Goal: Register for event/course

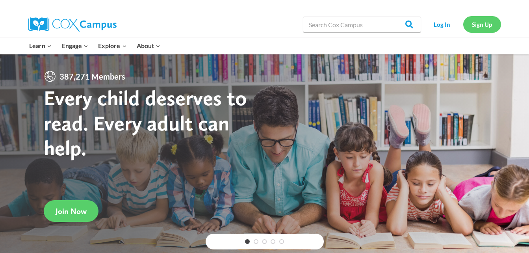
click at [485, 25] on link "Sign Up" at bounding box center [482, 24] width 38 height 16
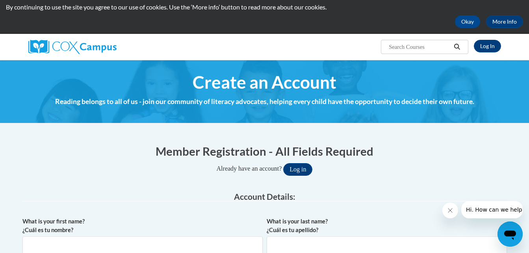
scroll to position [24, 0]
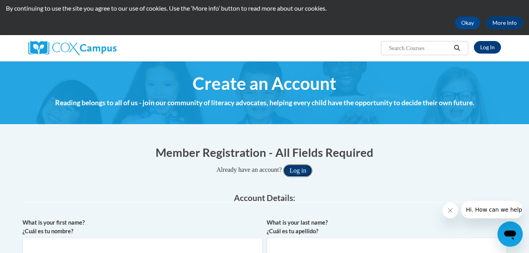
click at [306, 169] on button "Log in" at bounding box center [297, 170] width 29 height 13
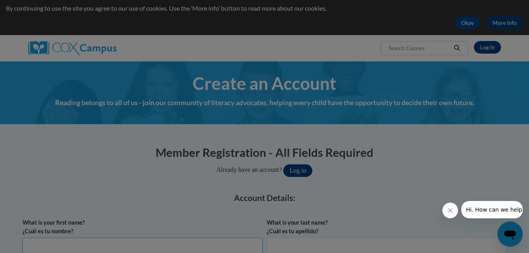
scroll to position [26, 0]
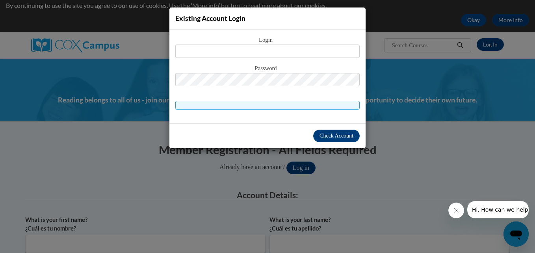
click at [408, 85] on div "Existing Account Login Login Password" at bounding box center [267, 126] width 535 height 253
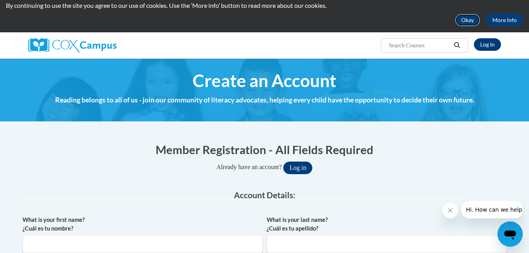
click at [472, 20] on button "Okay" at bounding box center [467, 20] width 25 height 13
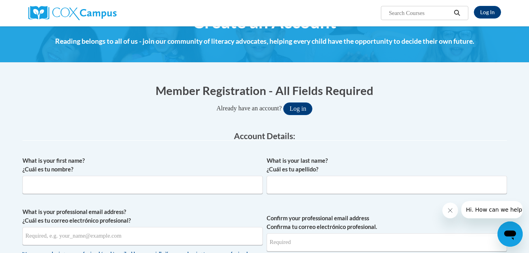
scroll to position [0, 0]
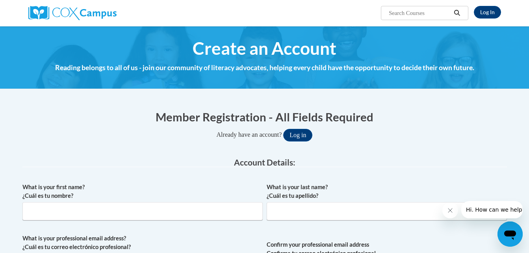
click at [428, 137] on div "Already have an account? Log in" at bounding box center [264, 135] width 485 height 13
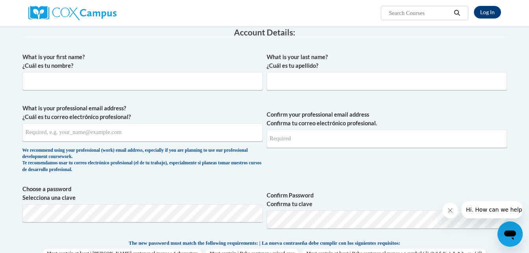
scroll to position [130, 0]
click at [513, 224] on div "Open messaging window" at bounding box center [510, 234] width 24 height 24
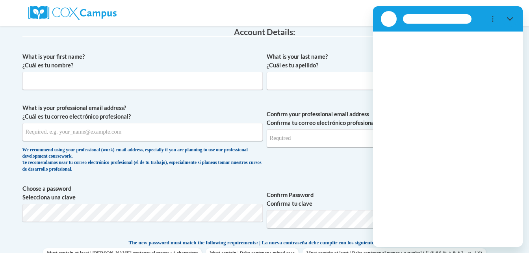
scroll to position [0, 0]
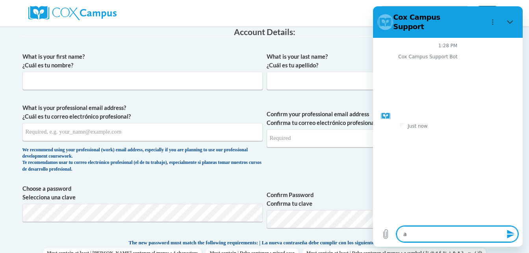
type textarea "at"
type textarea "x"
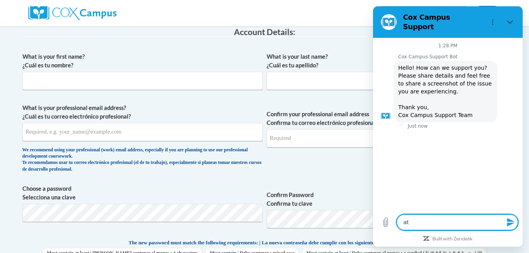
type textarea "ate"
type textarea "x"
type textarea "ate"
type textarea "x"
type textarea "ate a"
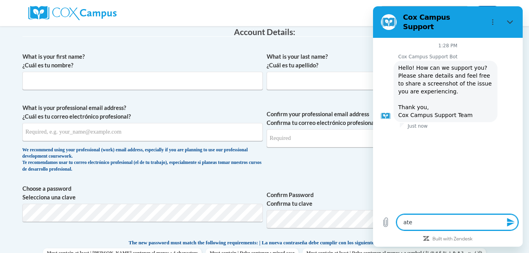
type textarea "x"
type textarea "ate an"
type textarea "x"
type textarea "ate an"
type textarea "x"
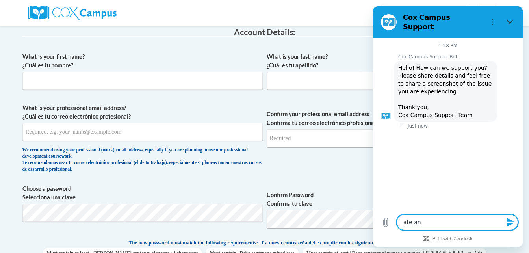
type textarea "ate an a"
type textarea "x"
type textarea "ate an ac"
type textarea "x"
type textarea "ate an acc"
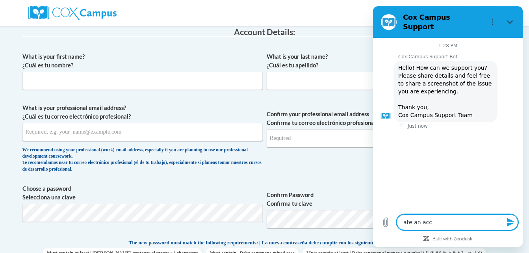
type textarea "x"
type textarea "ate an acco"
type textarea "x"
type textarea "ate an accou"
type textarea "x"
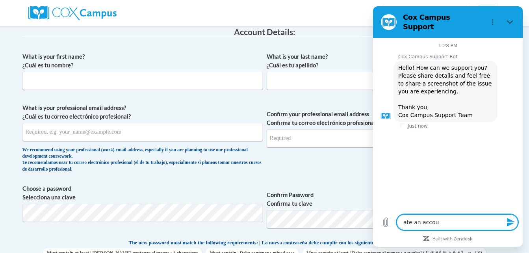
type textarea "ate an accoun"
type textarea "x"
type textarea "ate an account"
type textarea "x"
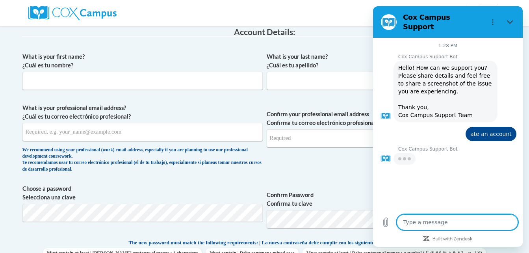
type textarea "c"
type textarea "x"
type textarea "cr"
type textarea "x"
type textarea "cre"
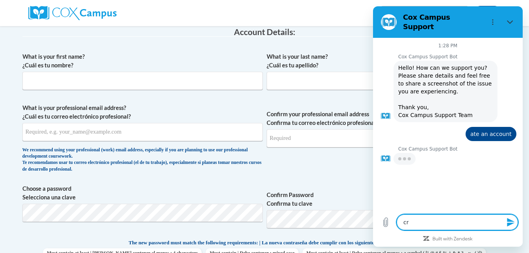
type textarea "x"
type textarea "crea"
type textarea "x"
type textarea "crear"
type textarea "x"
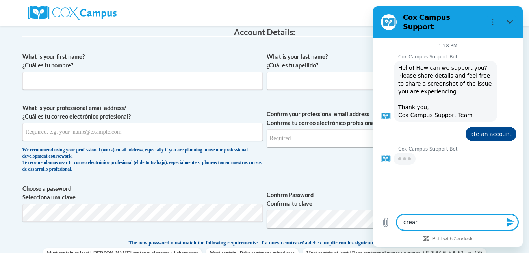
type textarea "creare"
type textarea "x"
type textarea "crear"
type textarea "x"
type textarea "crea"
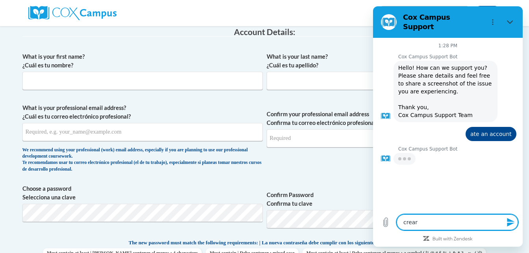
type textarea "x"
type textarea "creat"
type textarea "x"
type textarea "create"
type textarea "x"
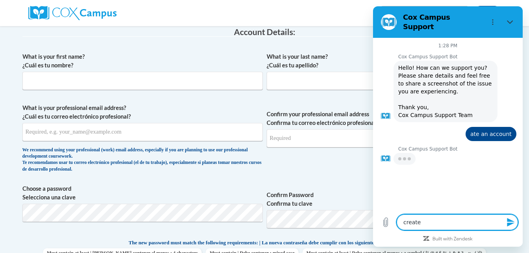
type textarea "creat"
type textarea "x"
type textarea "crea"
type textarea "x"
type textarea "creat"
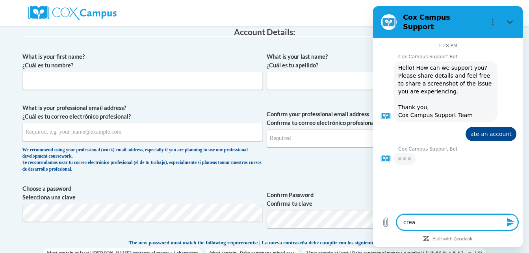
type textarea "x"
type textarea "create"
type textarea "x"
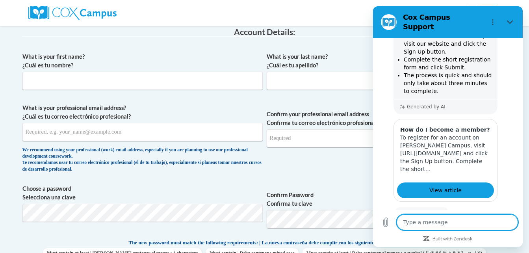
scroll to position [140, 0]
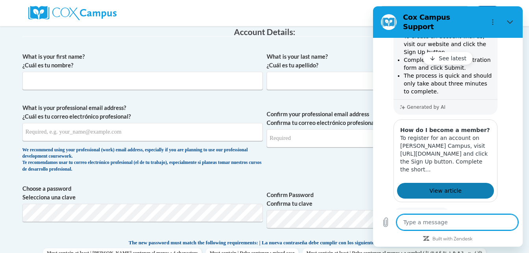
type textarea "x"
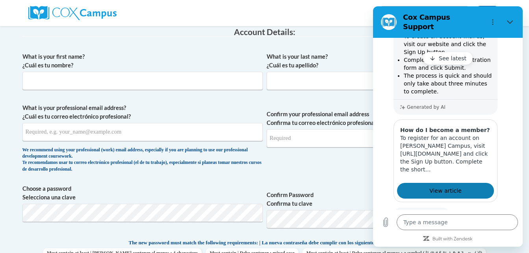
click at [442, 188] on span "View article" at bounding box center [445, 190] width 32 height 9
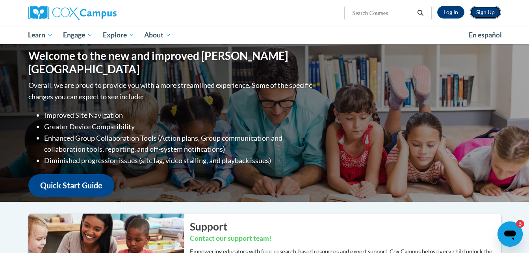
click at [485, 15] on link "Sign Up" at bounding box center [485, 12] width 31 height 13
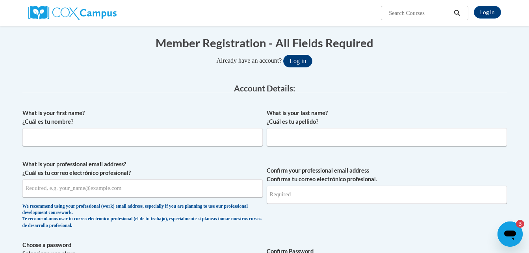
scroll to position [79, 0]
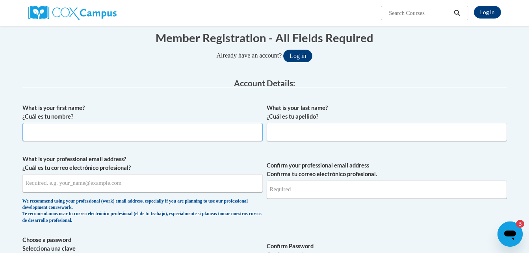
click at [211, 134] on input "What is your first name? ¿Cuál es tu nombre?" at bounding box center [142, 132] width 240 height 18
type input "Kyra K Montgomery"
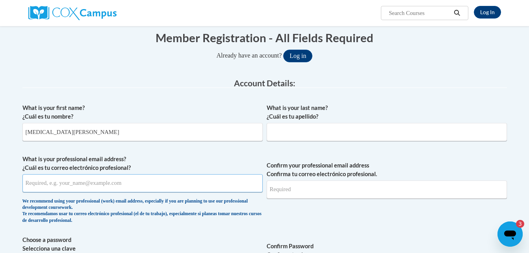
type input "montgomerykyra2000@gmail.com"
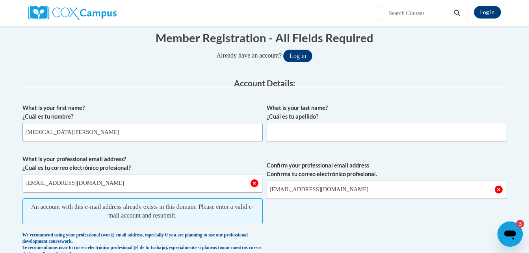
click at [136, 132] on input "Kyra K Montgomery" at bounding box center [142, 132] width 240 height 18
type input "Kyra"
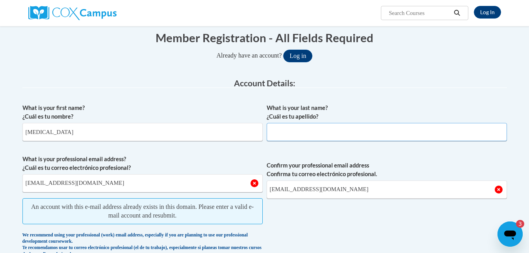
click at [315, 128] on input "What is your last name? ¿Cuál es tu apellido?" at bounding box center [387, 132] width 240 height 18
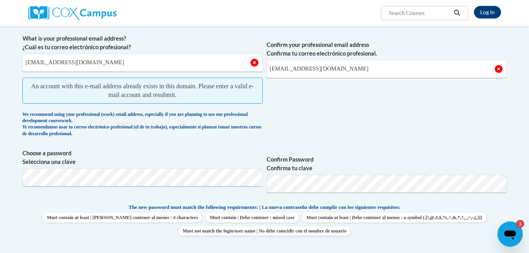
scroll to position [0, 0]
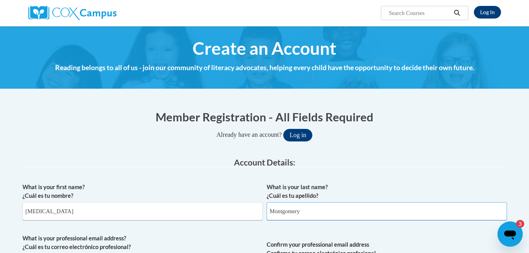
type input "Montgomery"
click at [481, 15] on link "Log In" at bounding box center [487, 12] width 27 height 13
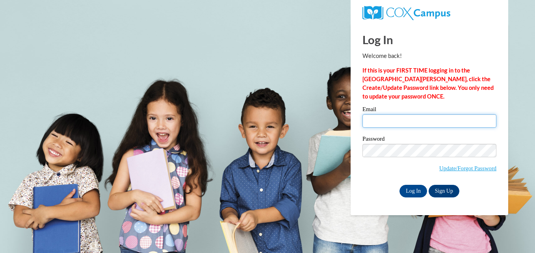
click at [387, 119] on input "Email" at bounding box center [429, 120] width 134 height 13
type input "montgomerykyra2000@gmail.com"
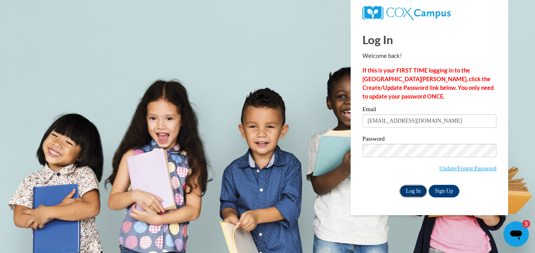
click at [417, 190] on input "Log In" at bounding box center [413, 191] width 28 height 13
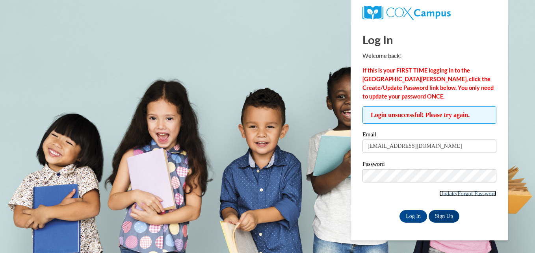
click at [455, 193] on link "Update/Forgot Password" at bounding box center [467, 193] width 57 height 6
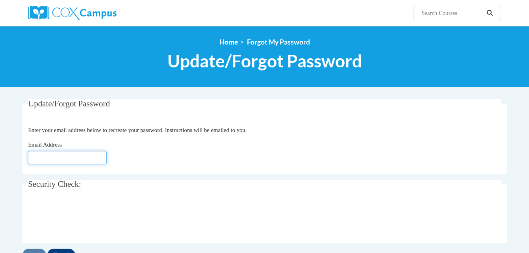
click at [103, 154] on input "Email Address" at bounding box center [67, 157] width 79 height 13
type input "[EMAIL_ADDRESS][DOMAIN_NAME]"
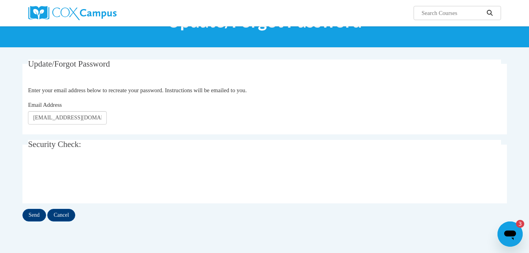
scroll to position [40, 0]
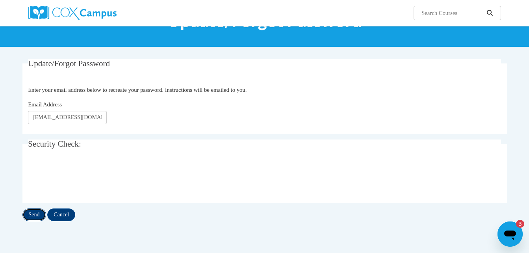
click at [39, 213] on input "Send" at bounding box center [34, 214] width 24 height 13
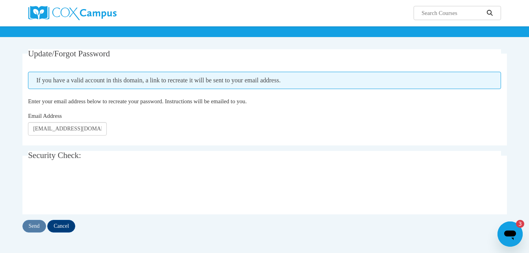
scroll to position [47, 0]
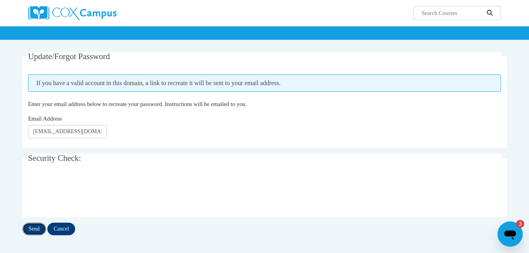
click at [35, 230] on input "Send" at bounding box center [34, 229] width 24 height 13
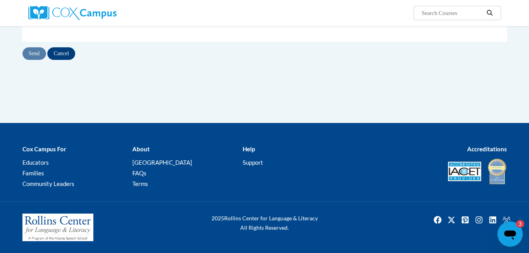
scroll to position [127, 0]
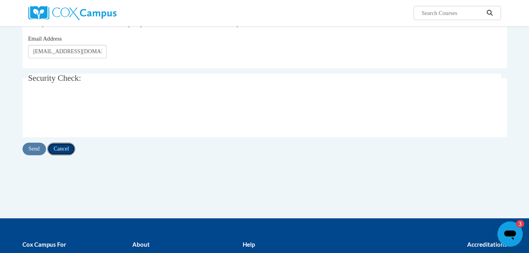
click at [72, 146] on input "Cancel" at bounding box center [61, 149] width 28 height 13
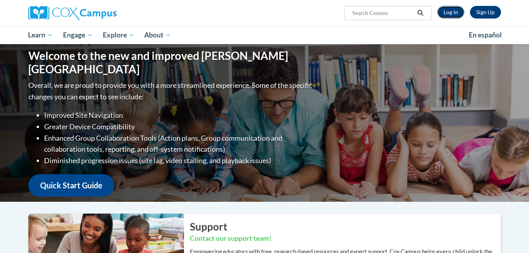
click at [457, 14] on link "Log In" at bounding box center [450, 12] width 27 height 13
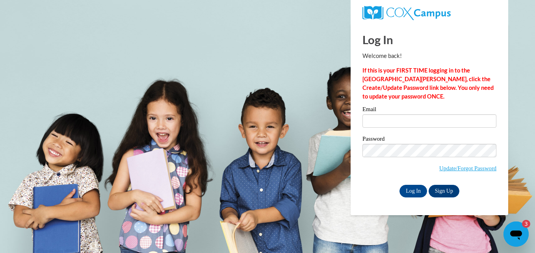
type input "[EMAIL_ADDRESS][DOMAIN_NAME]"
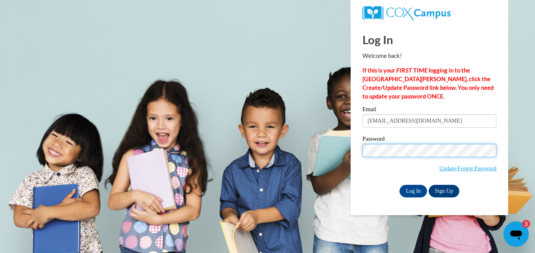
click at [399, 185] on input "Log In" at bounding box center [413, 191] width 28 height 13
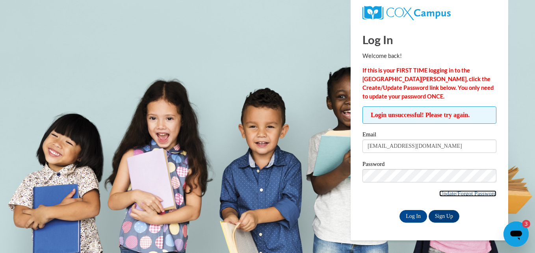
click at [448, 193] on link "Update/Forgot Password" at bounding box center [467, 193] width 57 height 6
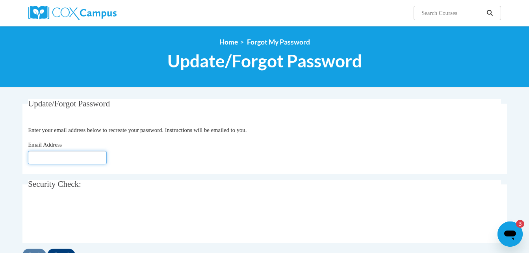
click at [96, 158] on input "Email Address" at bounding box center [67, 157] width 79 height 13
type input "[EMAIL_ADDRESS][DOMAIN_NAME]"
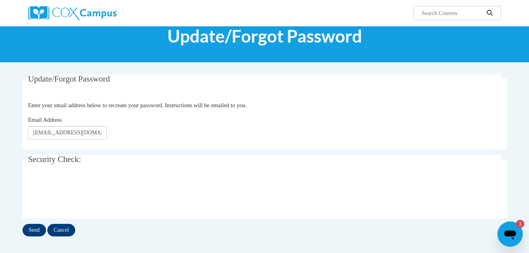
scroll to position [32, 0]
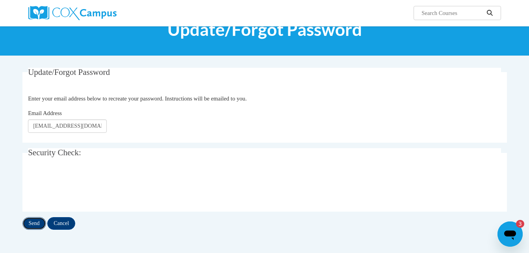
click at [33, 219] on input "Send" at bounding box center [34, 223] width 24 height 13
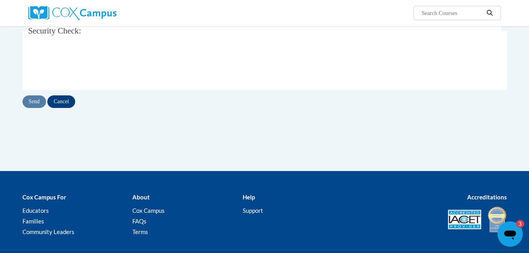
scroll to position [174, 0]
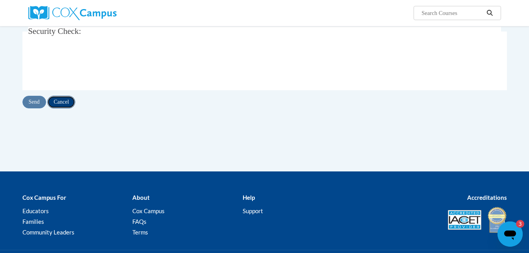
click at [72, 97] on input "Cancel" at bounding box center [61, 102] width 28 height 13
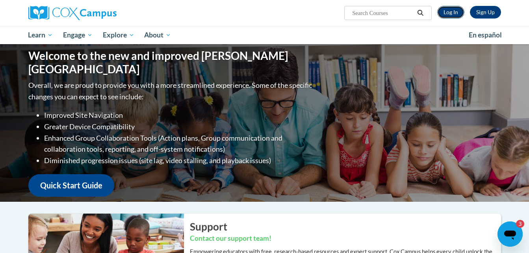
click at [449, 11] on link "Log In" at bounding box center [450, 12] width 27 height 13
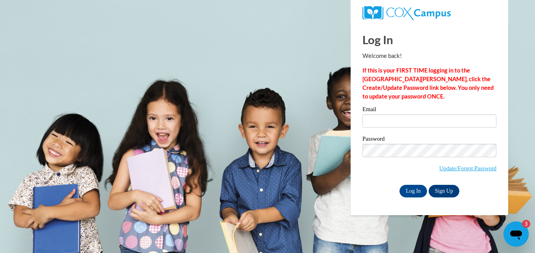
type input "montgomerykyra2000@gmail.com"
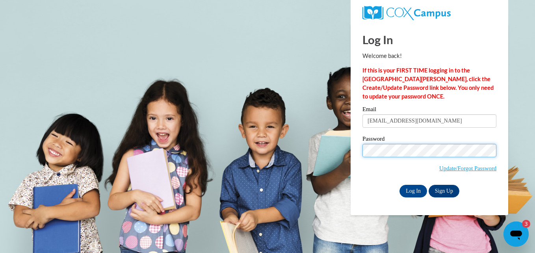
click at [399, 185] on input "Log In" at bounding box center [413, 191] width 28 height 13
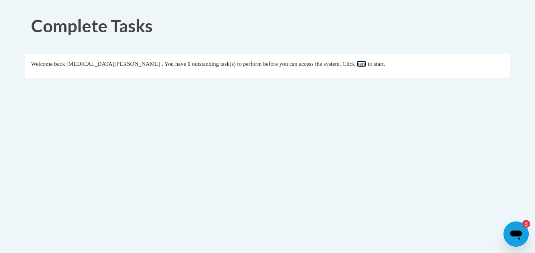
click at [356, 65] on link "here" at bounding box center [361, 64] width 10 height 6
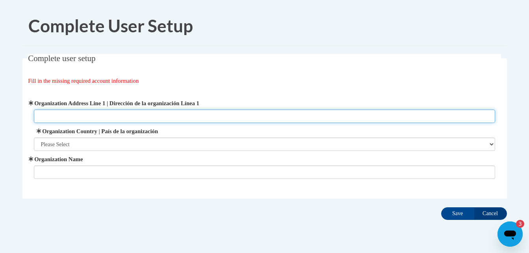
click at [193, 117] on input "Organization Address Line 1 | Dirección de la organización Línea 1" at bounding box center [264, 116] width 461 height 13
type input "340 Pine Ridge Road"
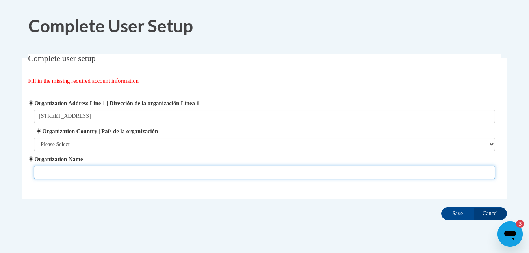
type input "1001030340"
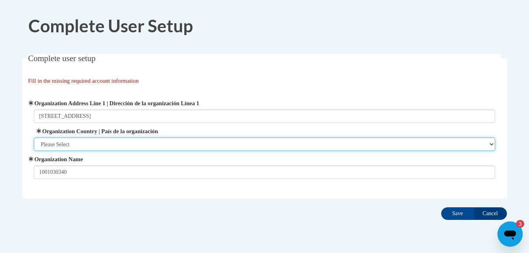
click at [132, 145] on select "Please Select United States | Estados Unidos Outside of the United States | Fue…" at bounding box center [264, 143] width 461 height 13
select select "ad49bcad-a171-4b2e-b99c-48b446064914"
click at [34, 137] on select "Please Select United States | Estados Unidos Outside of the United States | Fue…" at bounding box center [264, 143] width 461 height 13
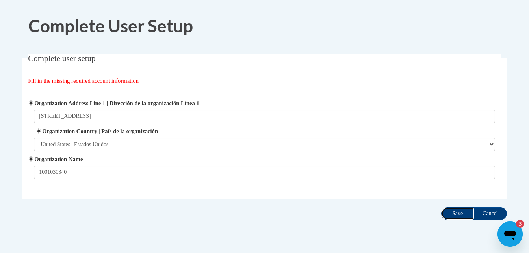
click at [459, 214] on input "Save" at bounding box center [457, 213] width 33 height 13
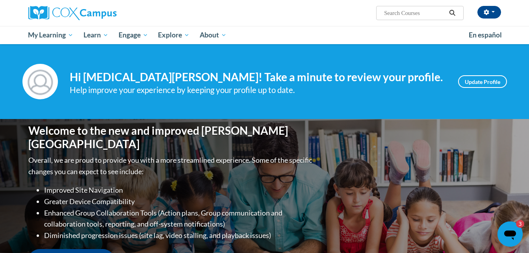
click at [390, 14] on input "Search..." at bounding box center [414, 12] width 63 height 9
paste input "An Ecosystem Approach to Developing the Foundation for Reading in the Early Yea…"
type input "An Ecosystem Approach to Developing the Foundation for Reading in the Early Yea…"
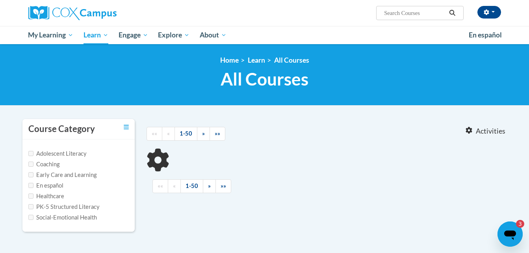
type input "An Ecosystem Approach to Developing the Foundation for Reading in the Early Yea…"
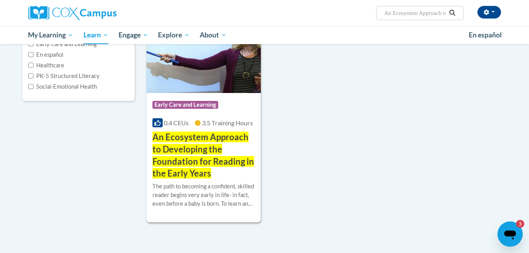
scroll to position [128, 0]
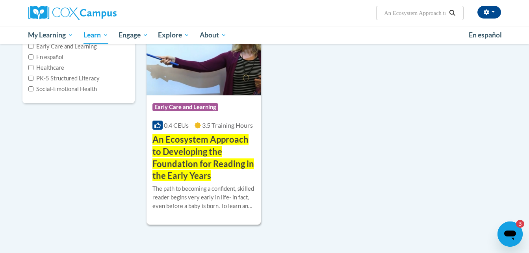
click at [206, 137] on span "An Ecosystem Approach to Developing the Foundation for Reading in the Early Yea…" at bounding box center [203, 157] width 102 height 47
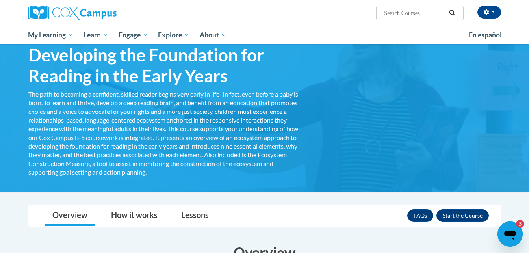
scroll to position [58, 0]
click at [443, 214] on button "Enroll" at bounding box center [462, 215] width 52 height 13
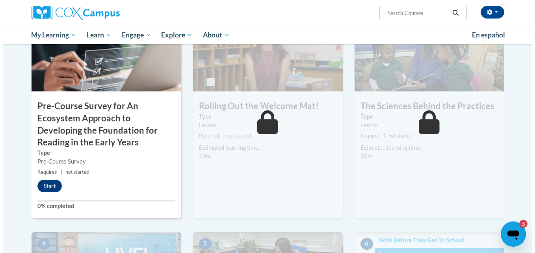
scroll to position [206, 0]
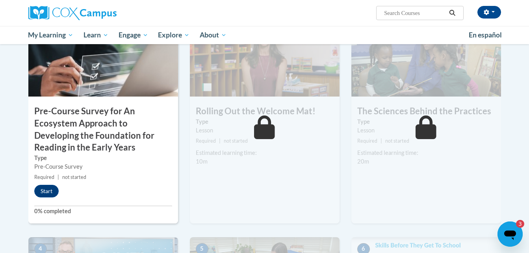
click at [44, 190] on button "Start" at bounding box center [46, 191] width 24 height 13
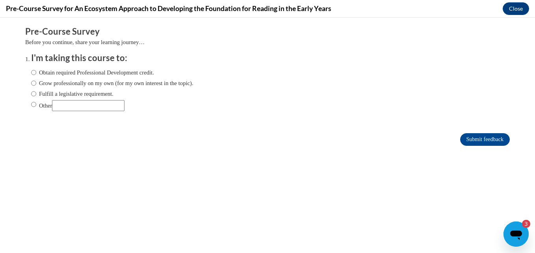
scroll to position [0, 0]
click at [31, 73] on input "Obtain required Professional Development credit." at bounding box center [33, 72] width 5 height 9
radio input "true"
click at [465, 136] on input "Submit feedback" at bounding box center [485, 139] width 50 height 13
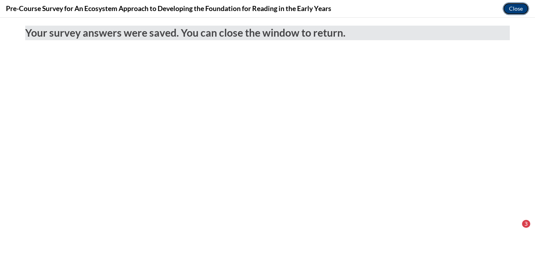
click at [515, 9] on button "Close" at bounding box center [516, 8] width 26 height 13
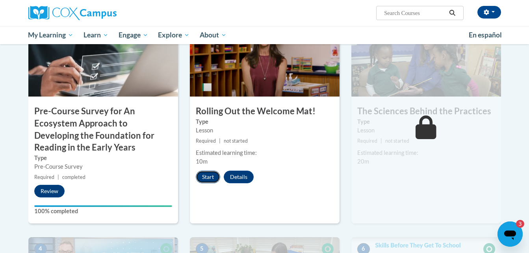
click at [207, 179] on button "Start" at bounding box center [208, 177] width 24 height 13
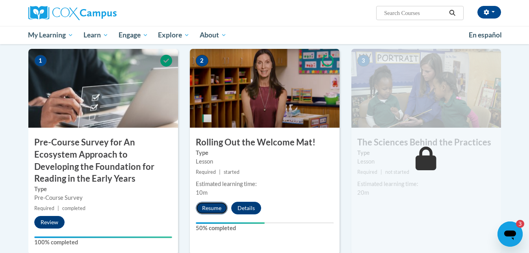
click at [216, 207] on button "Resume" at bounding box center [212, 208] width 32 height 13
